Goal: Find specific page/section: Locate a particular part of the current website

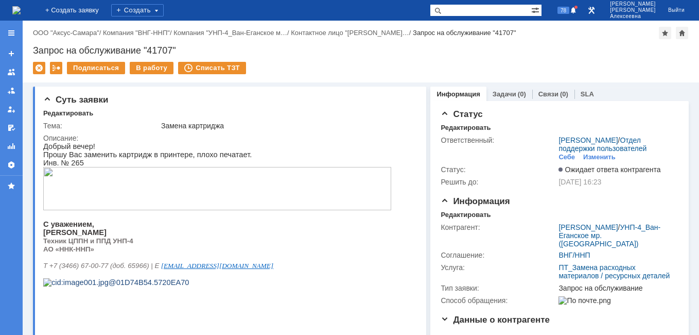
click at [21, 10] on img at bounding box center [16, 10] width 8 height 8
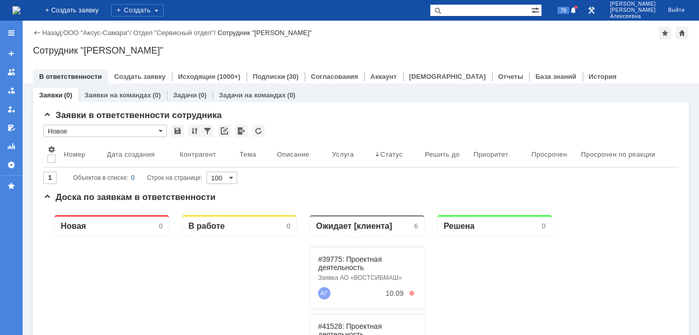
click at [473, 7] on input "text" at bounding box center [480, 10] width 101 height 12
paste input "Задача 28825 ТО"
drag, startPoint x: 532, startPoint y: 12, endPoint x: 510, endPoint y: 10, distance: 22.2
click at [510, 10] on input "Задача 28825 ТО" at bounding box center [480, 10] width 101 height 12
click at [494, 11] on input "Задача 28825" at bounding box center [480, 10] width 101 height 12
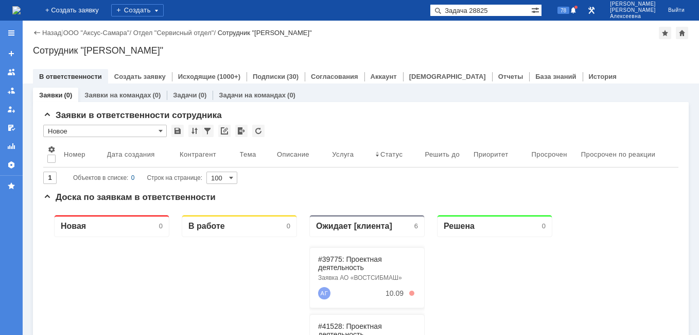
click at [493, 10] on input "Задача 28825" at bounding box center [480, 10] width 101 height 12
type input "28825"
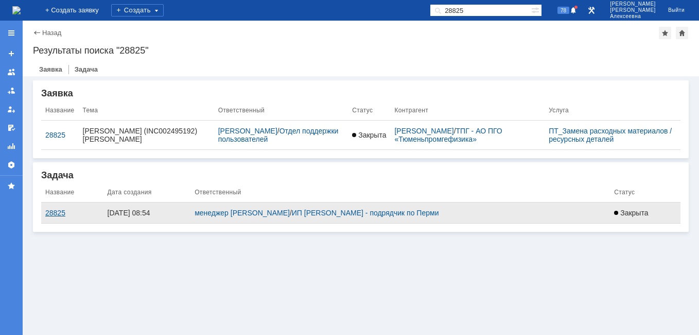
click at [54, 212] on div "28825" at bounding box center [72, 212] width 54 height 8
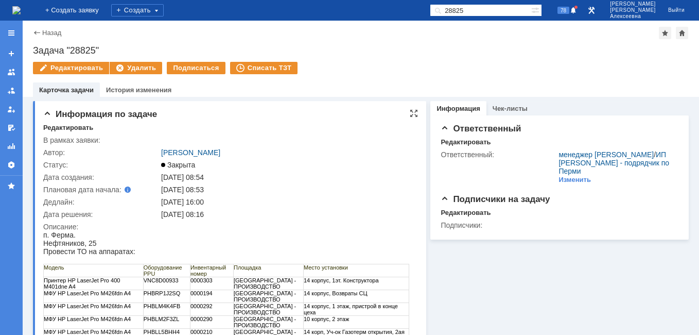
scroll to position [103, 0]
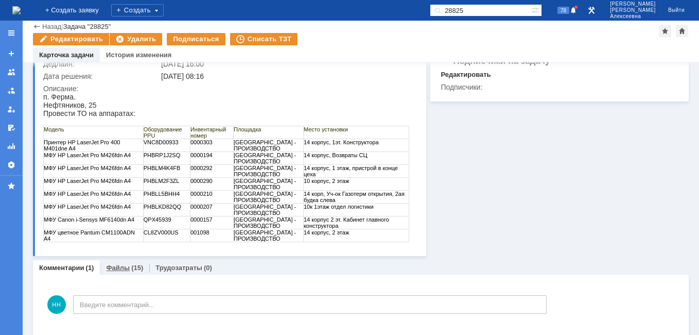
click at [118, 265] on link "Файлы" at bounding box center [118, 267] width 24 height 8
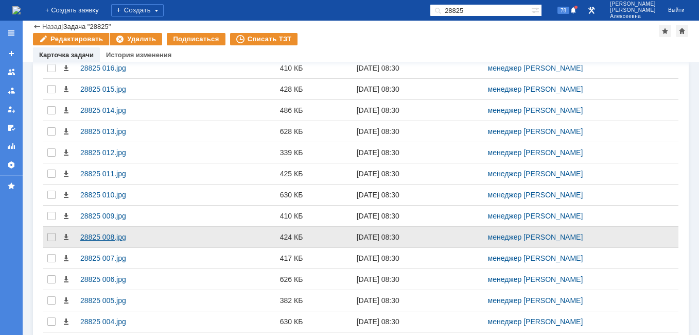
scroll to position [276, 0]
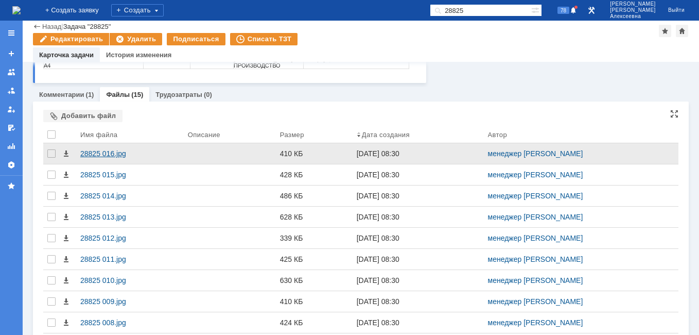
click at [92, 150] on div "28825 016.jpg" at bounding box center [129, 153] width 99 height 8
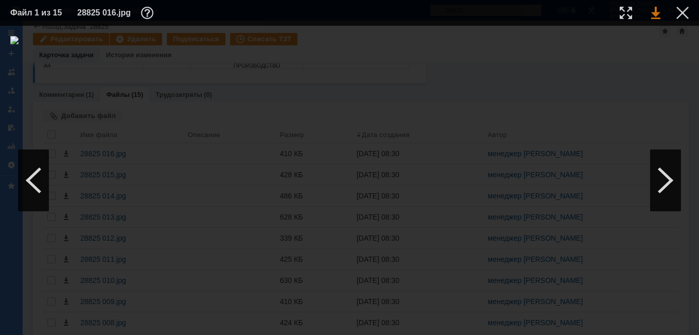
click at [654, 13] on link at bounding box center [655, 13] width 9 height 12
click at [662, 180] on div at bounding box center [665, 180] width 31 height 62
click at [662, 181] on div at bounding box center [665, 180] width 31 height 62
click at [657, 10] on link at bounding box center [655, 13] width 9 height 12
click at [667, 175] on div at bounding box center [665, 180] width 31 height 62
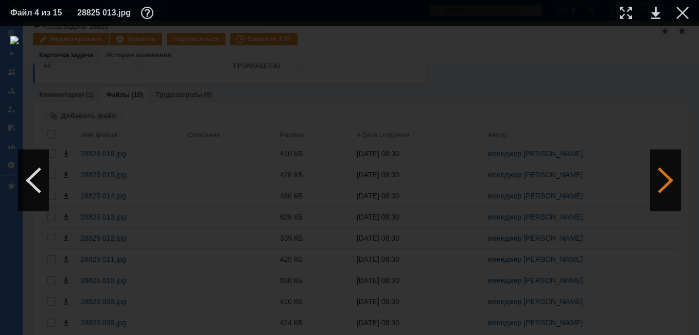
click at [667, 176] on div at bounding box center [665, 180] width 31 height 62
click at [621, 15] on div at bounding box center [626, 13] width 12 height 12
click at [625, 15] on div at bounding box center [626, 13] width 12 height 12
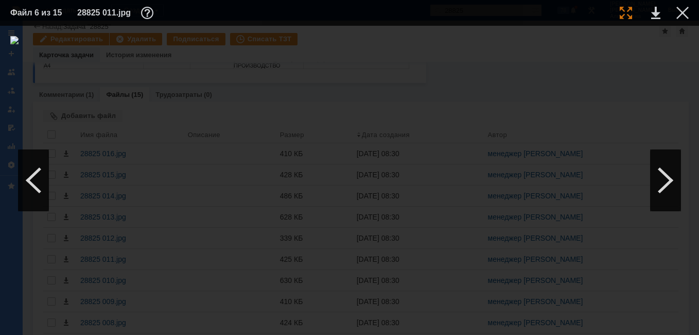
click at [630, 13] on div at bounding box center [626, 13] width 12 height 12
click at [623, 15] on div at bounding box center [626, 13] width 12 height 12
click at [665, 180] on div at bounding box center [665, 180] width 31 height 62
click at [666, 181] on div at bounding box center [665, 180] width 31 height 62
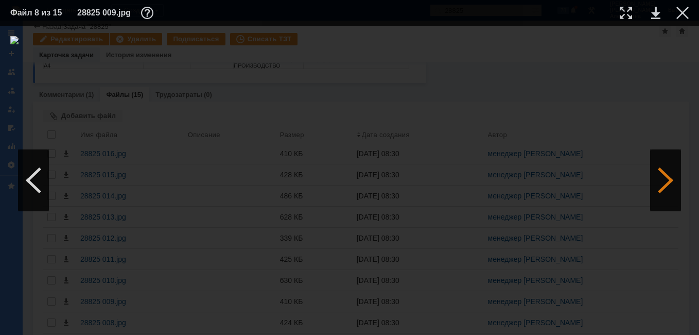
click at [666, 181] on div at bounding box center [665, 180] width 31 height 62
click at [626, 14] on div at bounding box center [626, 13] width 12 height 12
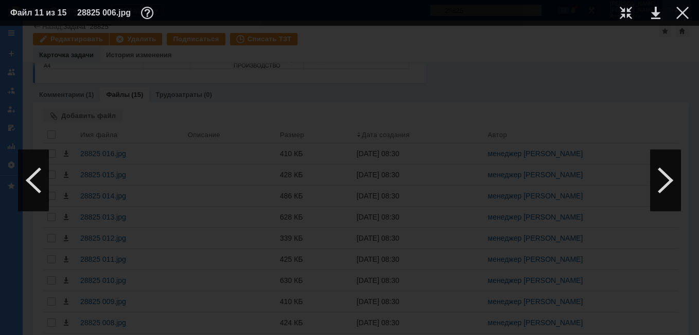
click at [683, 13] on div at bounding box center [682, 13] width 12 height 12
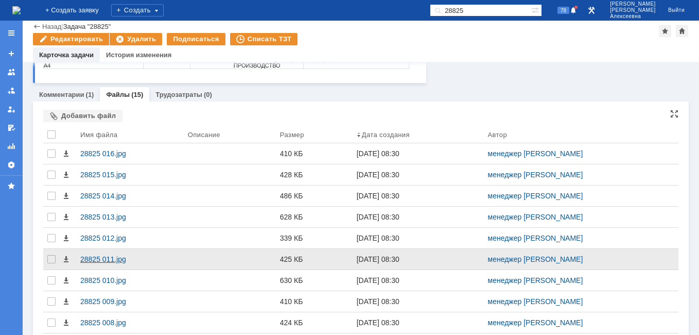
click at [99, 258] on div "28825 011.jpg" at bounding box center [129, 259] width 99 height 8
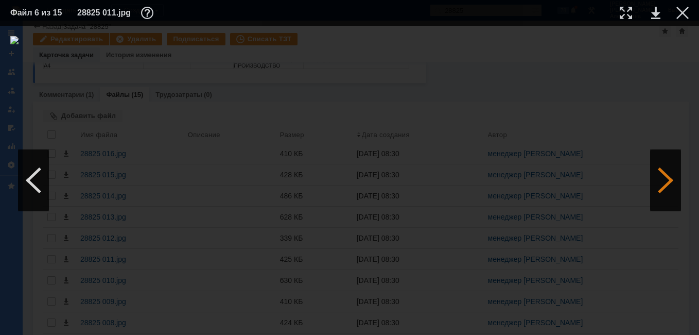
click at [670, 184] on div at bounding box center [665, 180] width 31 height 62
click at [669, 184] on div at bounding box center [665, 180] width 31 height 62
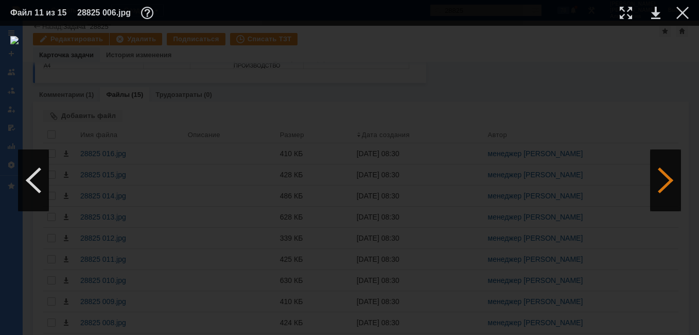
click at [669, 184] on div at bounding box center [665, 180] width 31 height 62
click at [630, 17] on div at bounding box center [626, 13] width 12 height 12
click at [627, 11] on div at bounding box center [626, 13] width 12 height 12
click at [660, 182] on div at bounding box center [665, 180] width 31 height 62
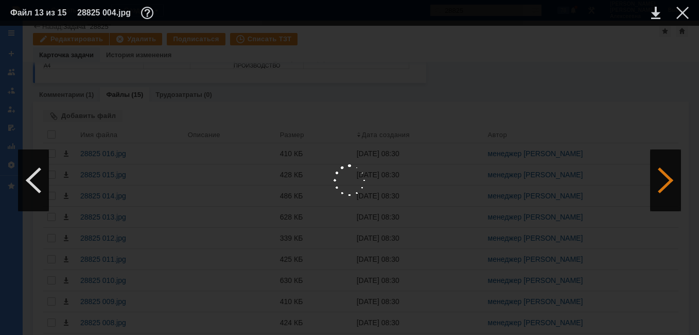
scroll to position [0, 0]
click at [659, 182] on div at bounding box center [665, 180] width 31 height 62
click at [38, 177] on div at bounding box center [33, 180] width 31 height 62
click at [38, 178] on div at bounding box center [33, 180] width 31 height 62
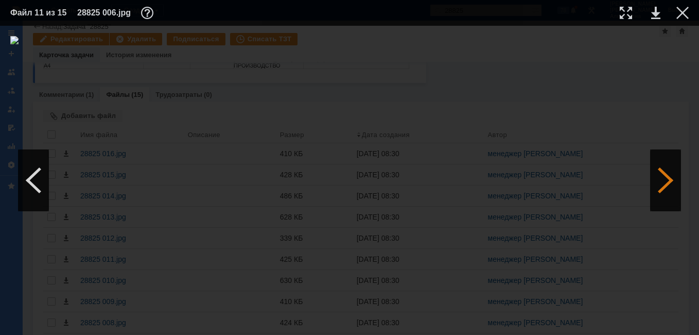
click at [656, 186] on div at bounding box center [665, 180] width 31 height 62
click at [664, 183] on div at bounding box center [665, 180] width 31 height 62
click at [627, 12] on div at bounding box center [626, 13] width 12 height 12
click at [683, 12] on div at bounding box center [682, 13] width 12 height 12
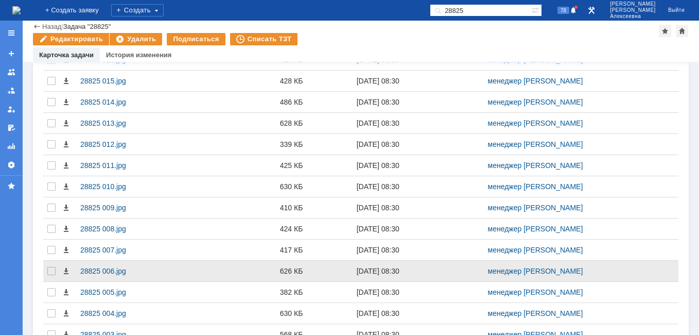
scroll to position [430, 0]
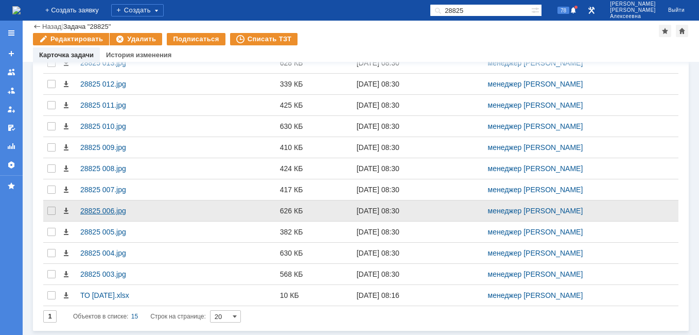
click at [96, 209] on div "28825 006.jpg" at bounding box center [129, 210] width 99 height 8
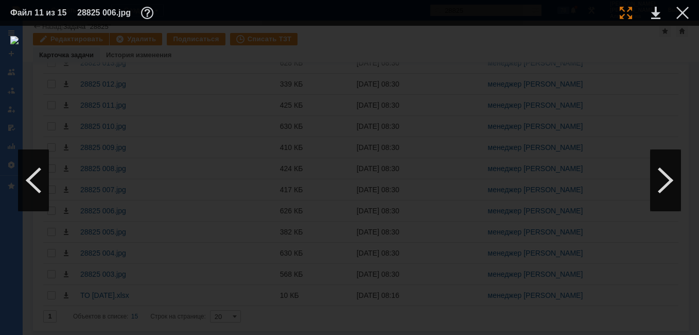
click at [622, 14] on div at bounding box center [626, 13] width 12 height 12
click at [682, 15] on div at bounding box center [682, 13] width 12 height 12
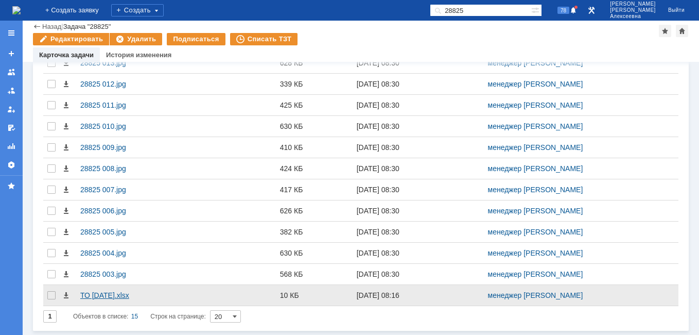
click at [98, 294] on div "ТО [DATE].xlsx" at bounding box center [129, 295] width 99 height 8
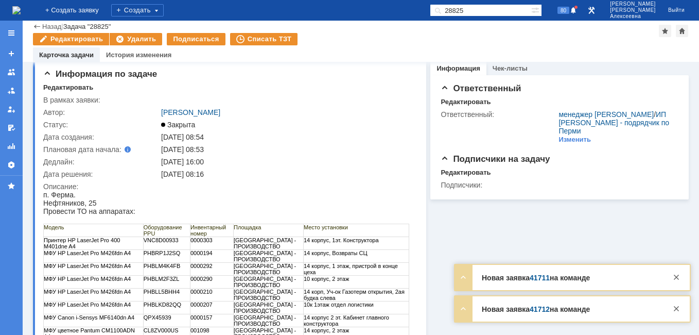
scroll to position [0, 0]
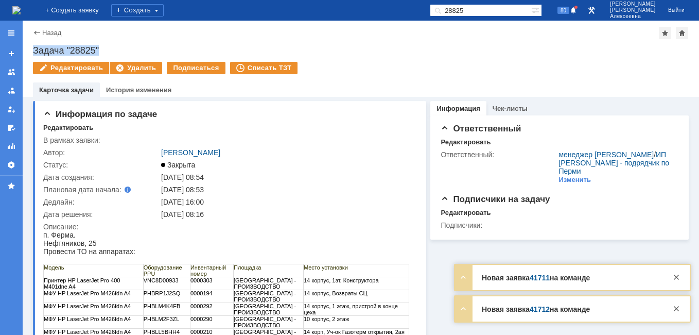
drag, startPoint x: 103, startPoint y: 48, endPoint x: 34, endPoint y: 52, distance: 69.6
click at [34, 52] on div "Задача "28825"" at bounding box center [361, 50] width 656 height 10
copy div "Задача "28825""
